Goal: Information Seeking & Learning: Learn about a topic

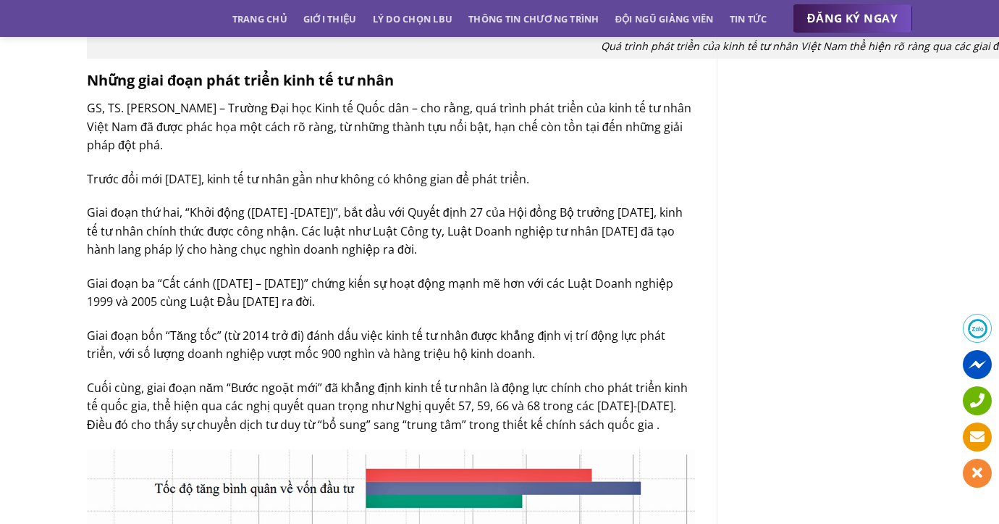
scroll to position [1576, 0]
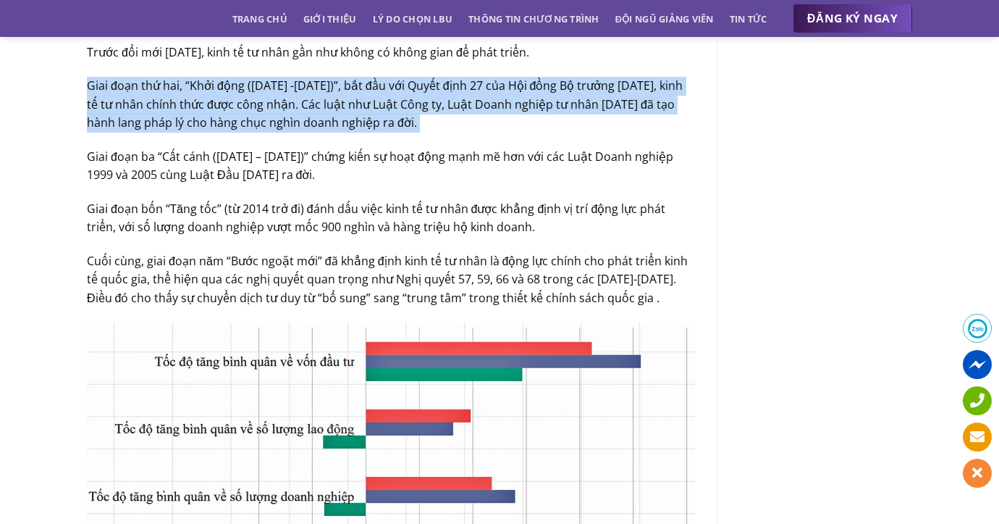
scroll to position [1702, 0]
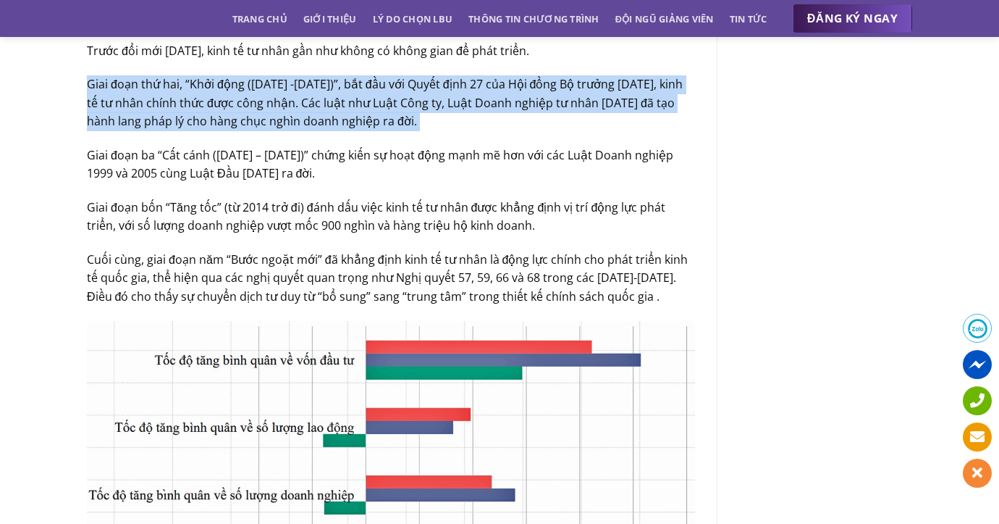
click at [346, 200] on p "Giai đoạn bốn “Tăng tốc” (từ 2014 trở đi) đánh dấu việc kinh tế tư nhân được kh…" at bounding box center [391, 216] width 608 height 37
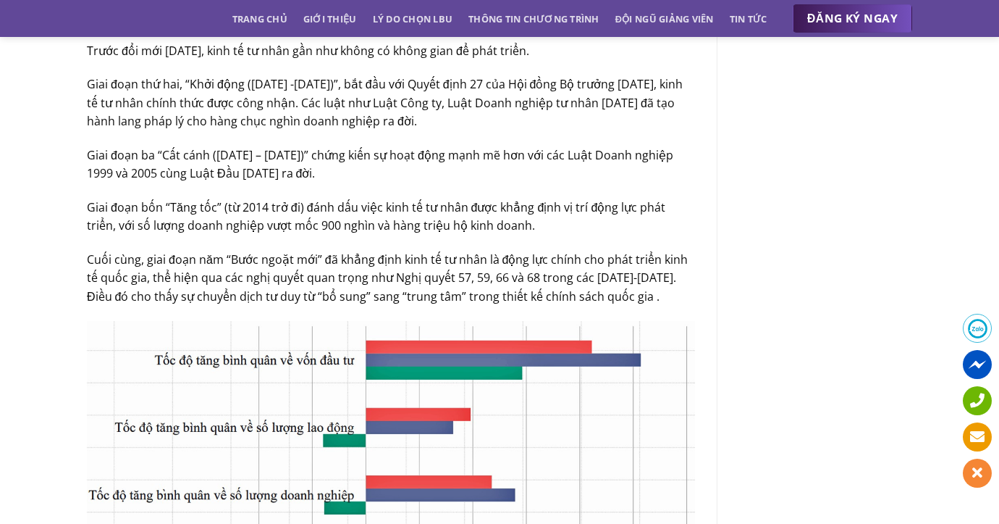
click at [346, 200] on p "Giai đoạn bốn “Tăng tốc” (từ 2014 trở đi) đánh dấu việc kinh tế tư nhân được kh…" at bounding box center [391, 216] width 608 height 37
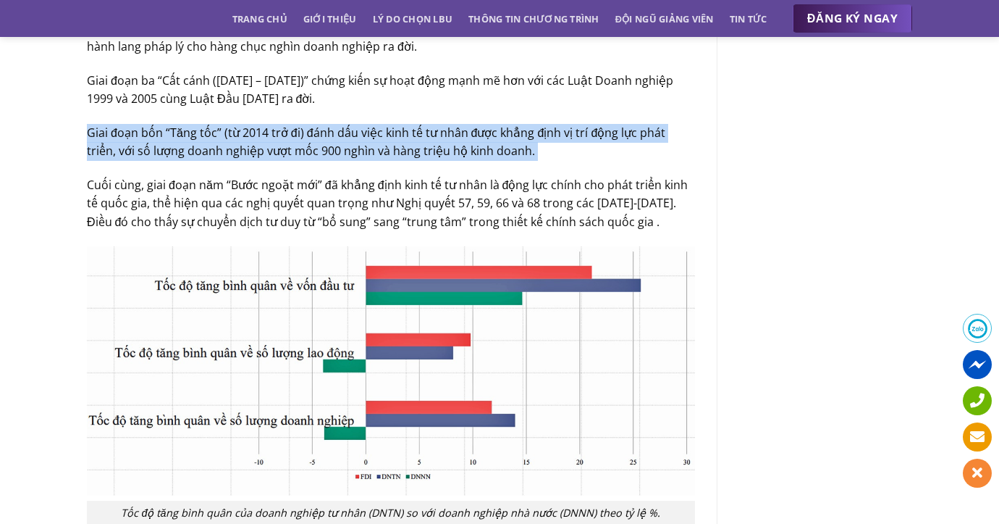
scroll to position [1779, 0]
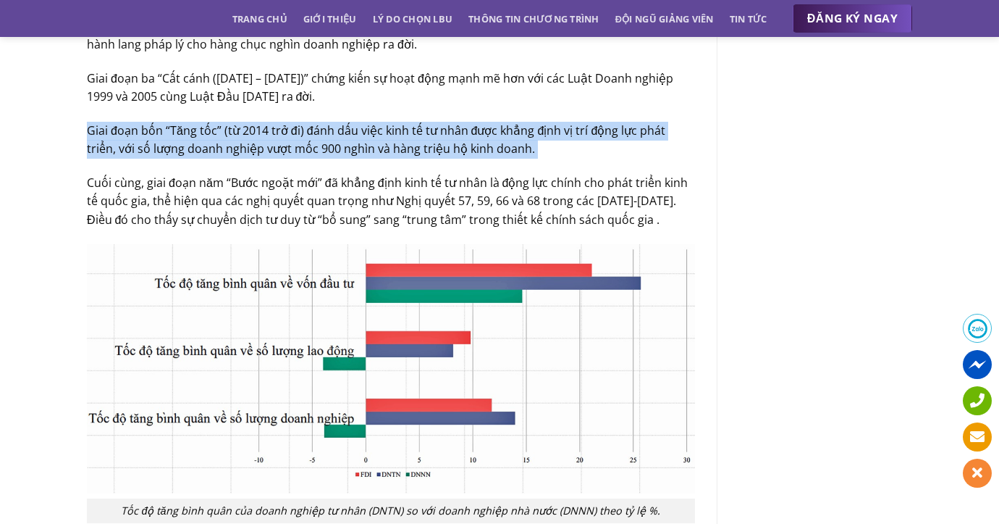
click at [346, 200] on p "Cuối cùng, giai đoạn năm “Bước ngoặt mới” đã khẳng định kinh tế tư nhân là động…" at bounding box center [391, 202] width 608 height 56
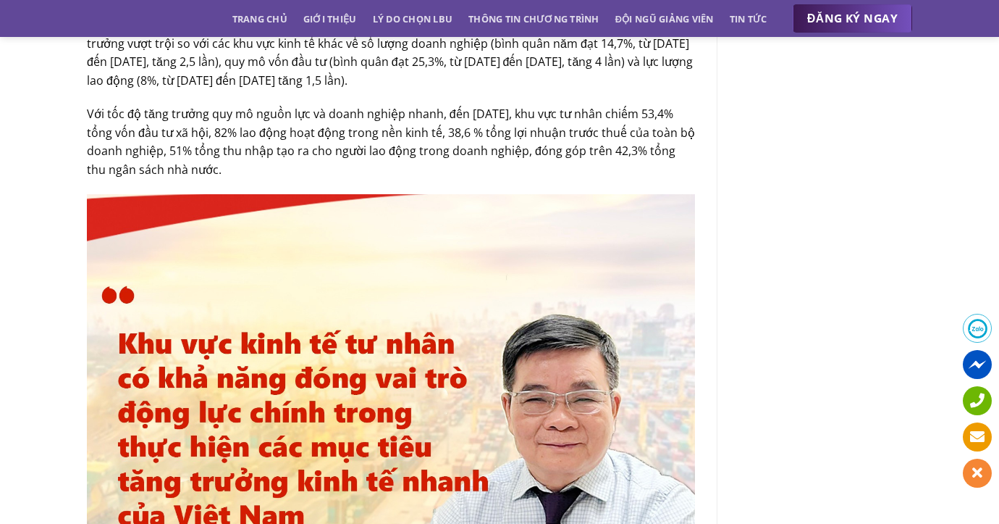
scroll to position [2344, 0]
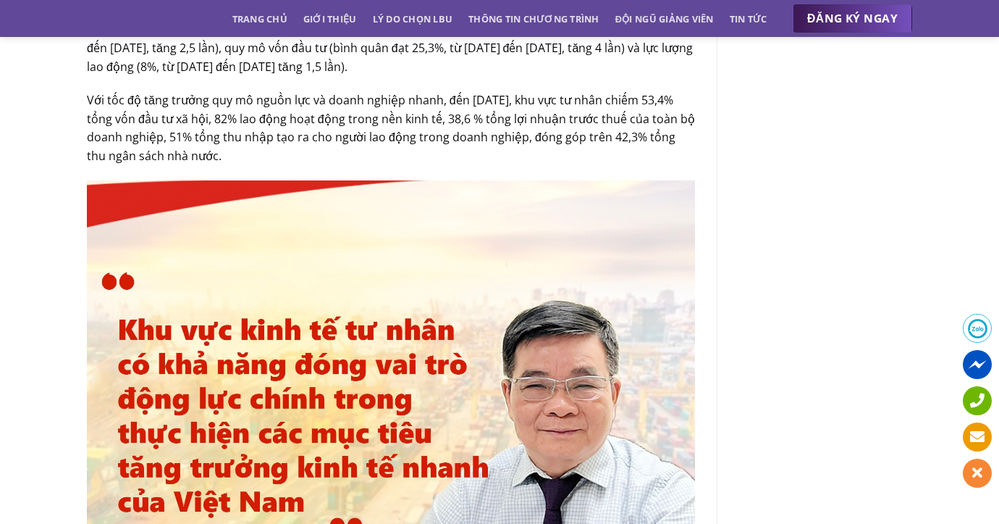
click at [382, 122] on p "Với tốc độ tăng trưởng quy mô nguồn lực và doanh nghiệp nhanh, đến [DATE], khu …" at bounding box center [391, 128] width 608 height 74
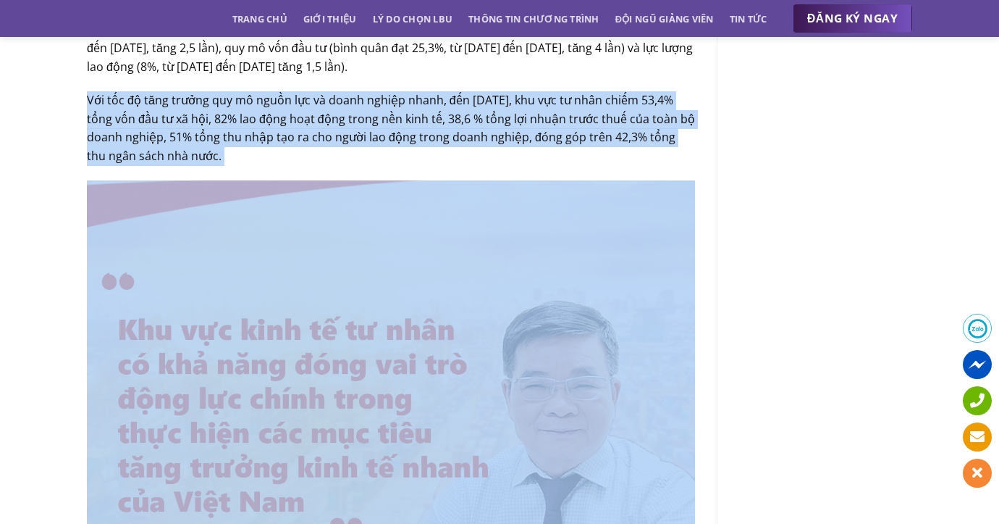
click at [382, 122] on p "Với tốc độ tăng trưởng quy mô nguồn lực và doanh nghiệp nhanh, đến [DATE], khu …" at bounding box center [391, 128] width 608 height 74
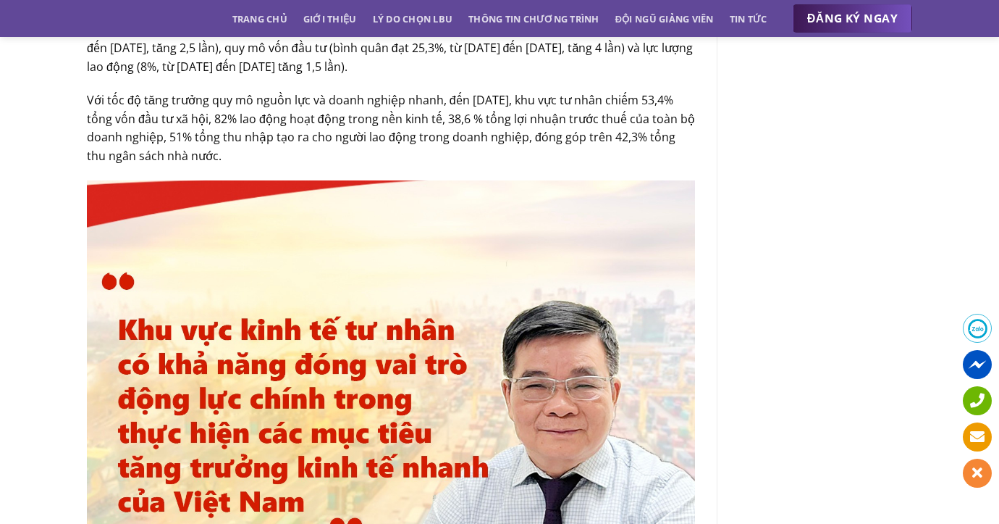
click at [382, 122] on p "Với tốc độ tăng trưởng quy mô nguồn lực và doanh nghiệp nhanh, đến [DATE], khu …" at bounding box center [391, 128] width 608 height 74
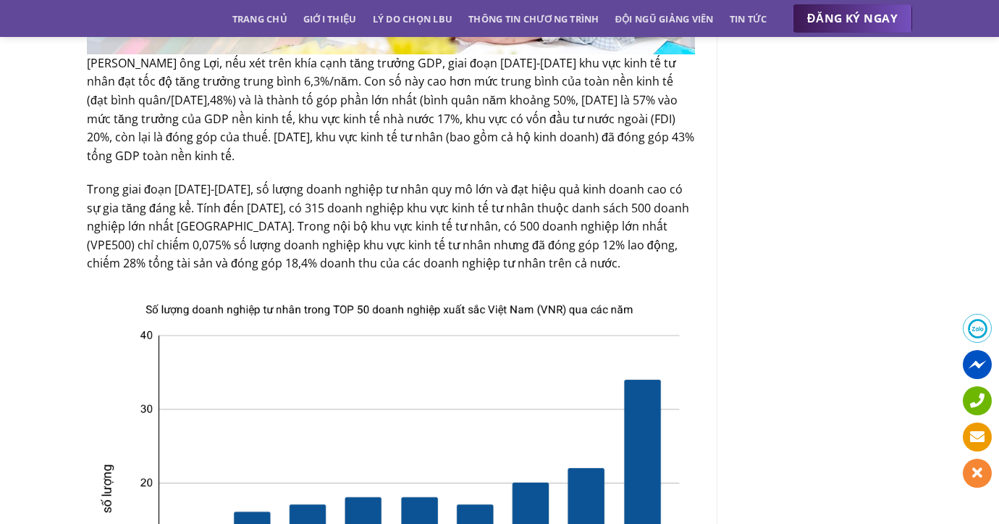
scroll to position [3016, 0]
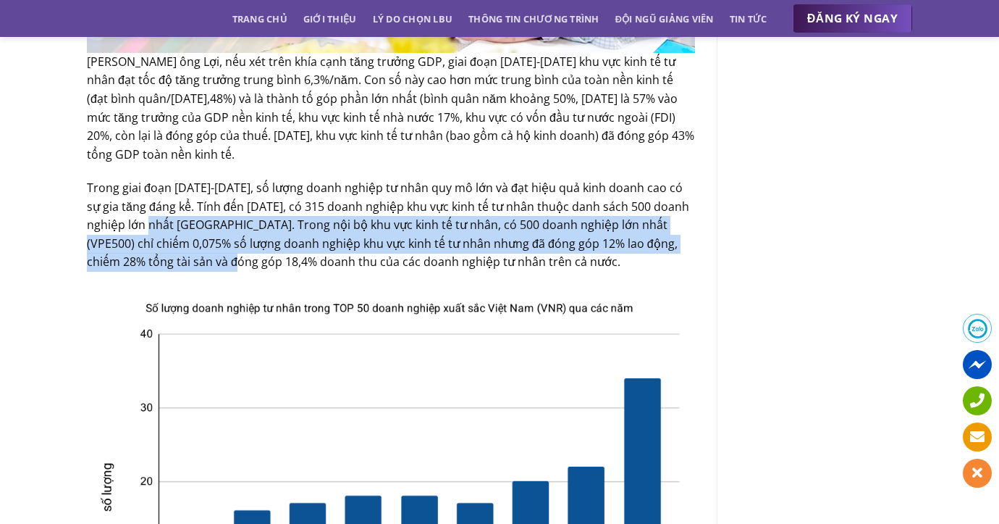
drag, startPoint x: 158, startPoint y: 231, endPoint x: 238, endPoint y: 256, distance: 83.4
click at [238, 256] on p "Trong giai đoạn [DATE]-[DATE], số lượng doanh nghiệp tư nhân quy mô lớn và đạt …" at bounding box center [391, 225] width 608 height 93
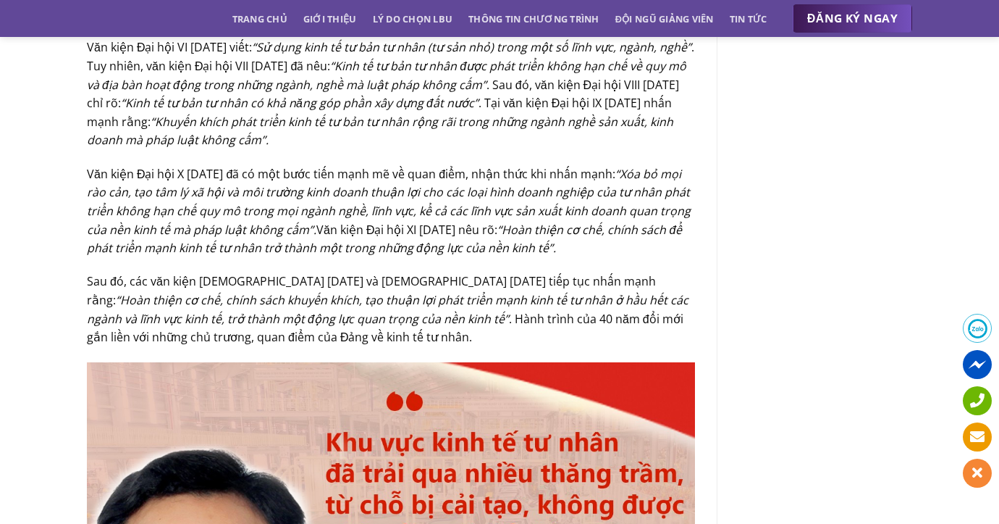
scroll to position [5086, 0]
